Goal: Navigation & Orientation: Find specific page/section

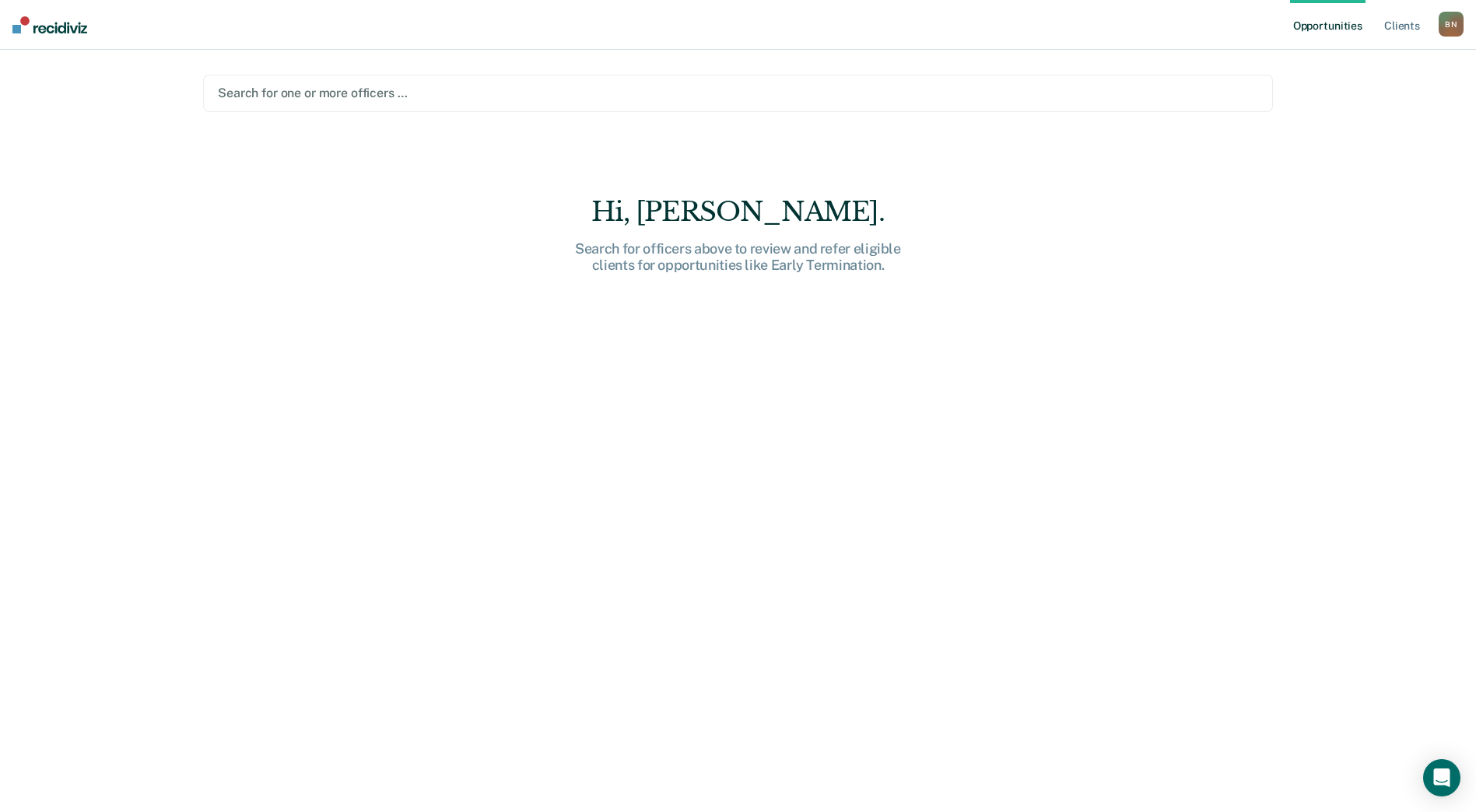
click at [1453, 26] on div "B N" at bounding box center [1451, 24] width 25 height 25
click at [1400, 78] on link "Go to PSI Supervisor Dashboard" at bounding box center [1372, 83] width 159 height 13
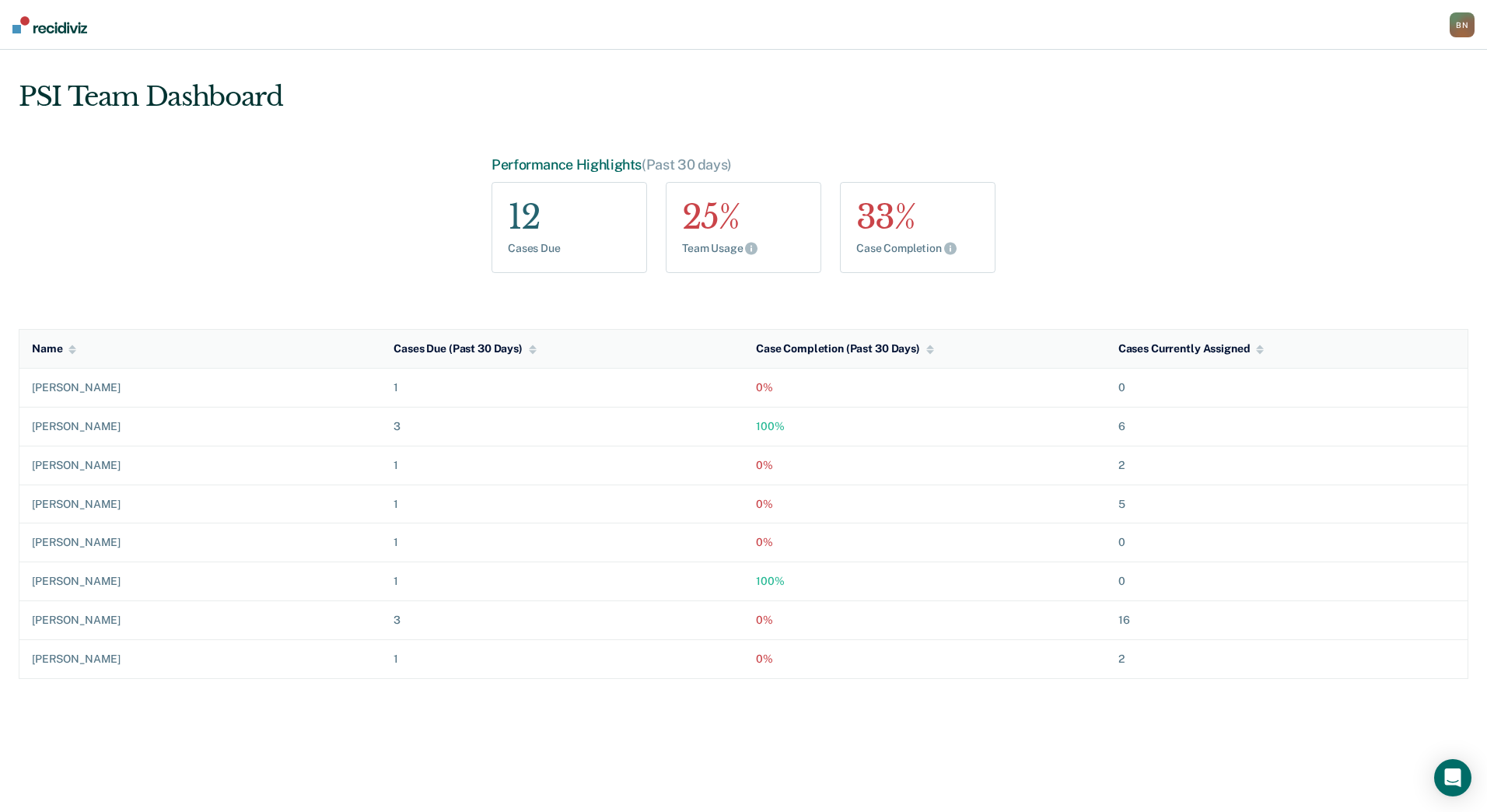
click at [1466, 24] on div "B N" at bounding box center [1462, 25] width 25 height 25
click at [1391, 78] on link "Go to PSI Supervisor Dashboard" at bounding box center [1383, 82] width 159 height 13
click at [1395, 100] on link "Go to PSI Case Dashboard" at bounding box center [1383, 100] width 159 height 13
